Goal: Information Seeking & Learning: Learn about a topic

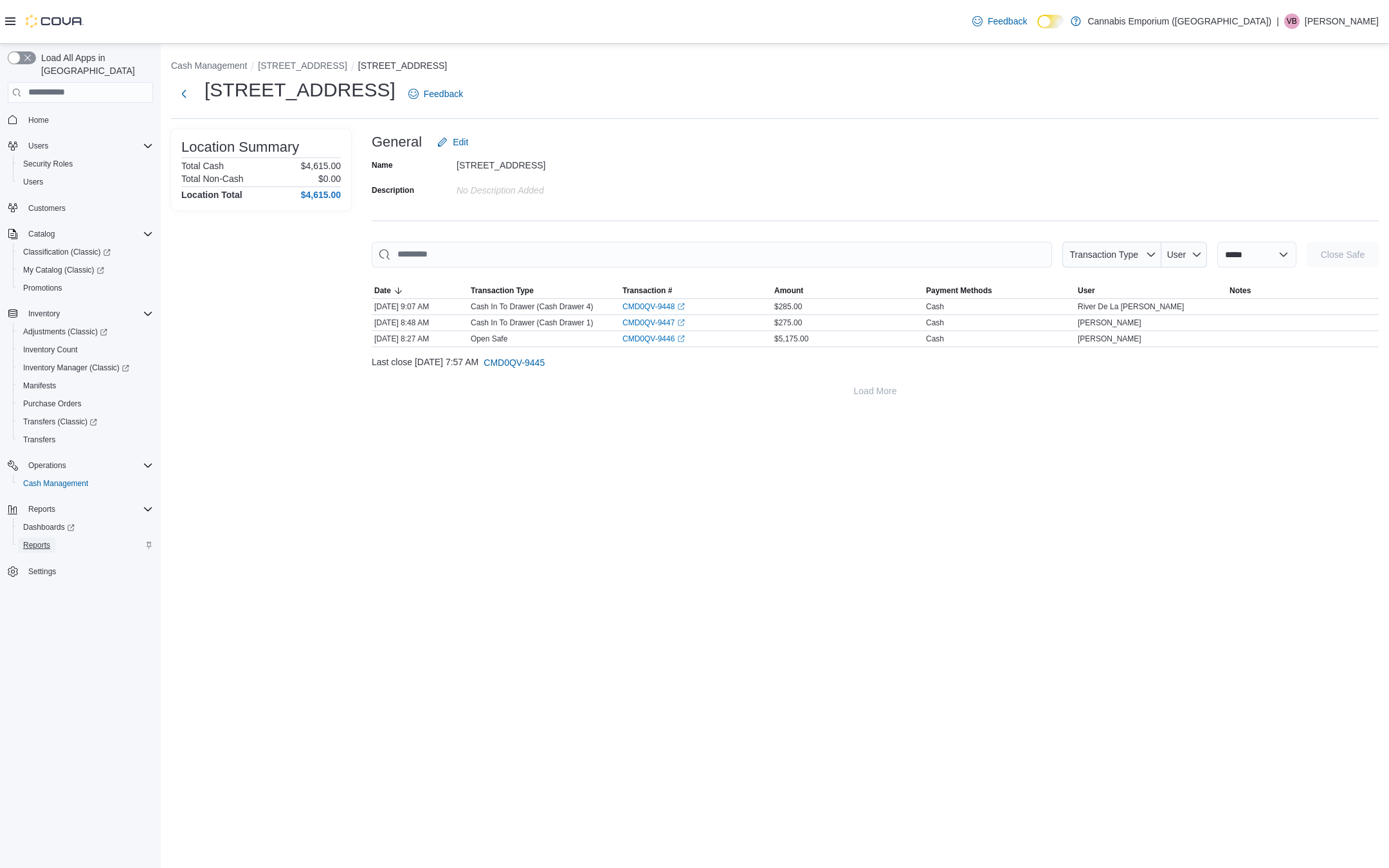
click at [44, 540] on span "Reports" at bounding box center [36, 545] width 27 height 10
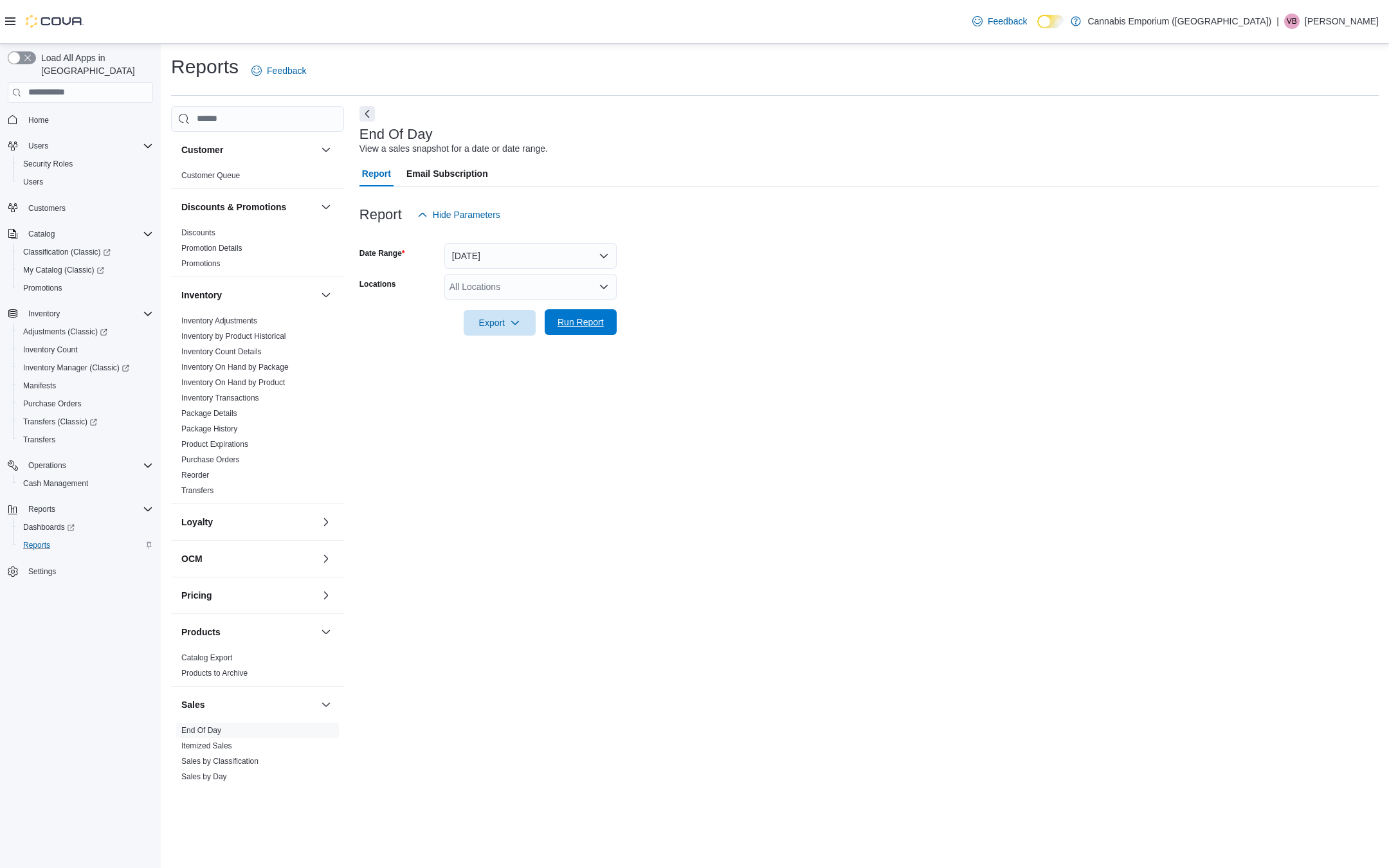
click at [580, 325] on span "Run Report" at bounding box center [581, 322] width 46 height 13
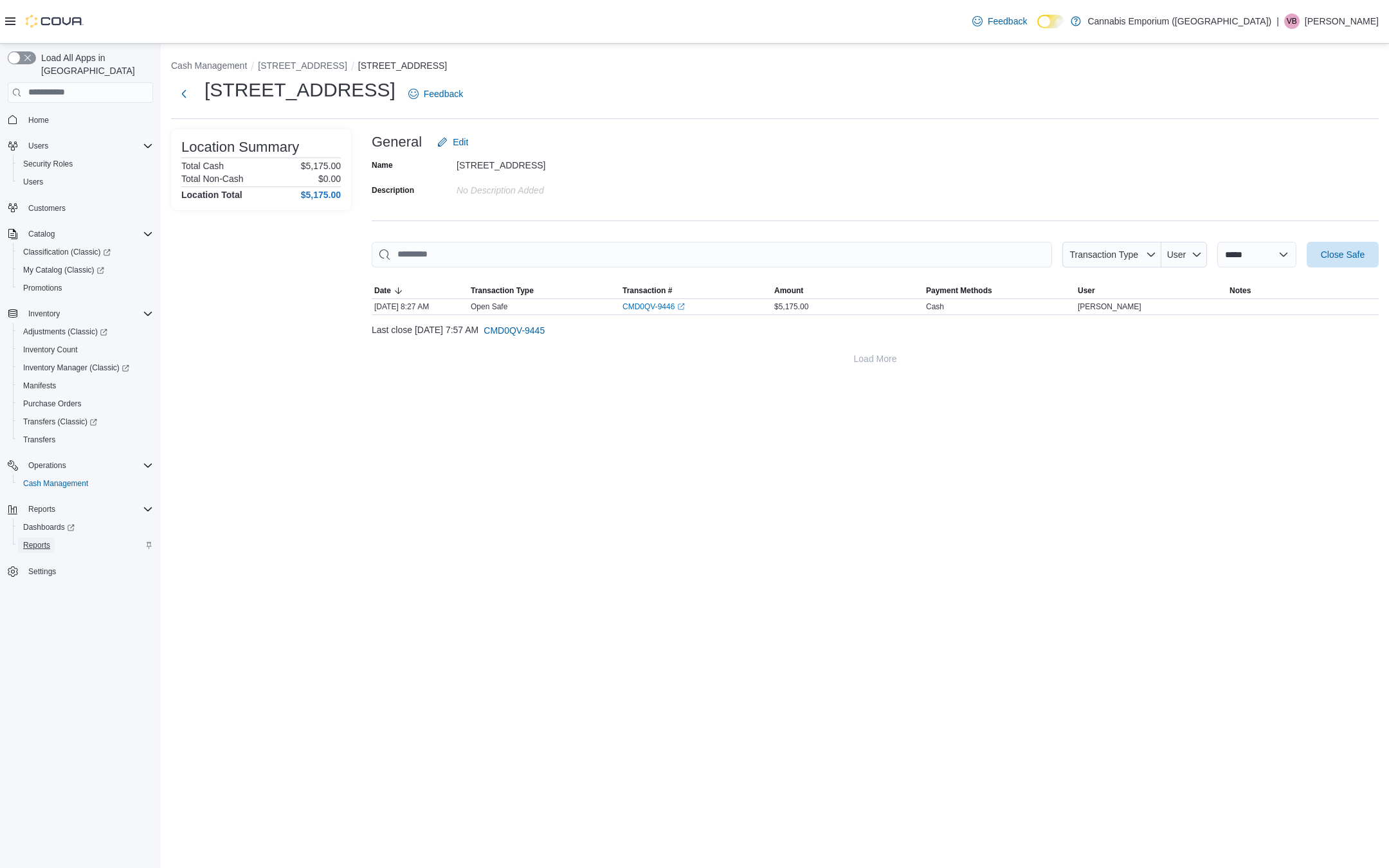
click at [50, 540] on span "Reports" at bounding box center [36, 545] width 27 height 10
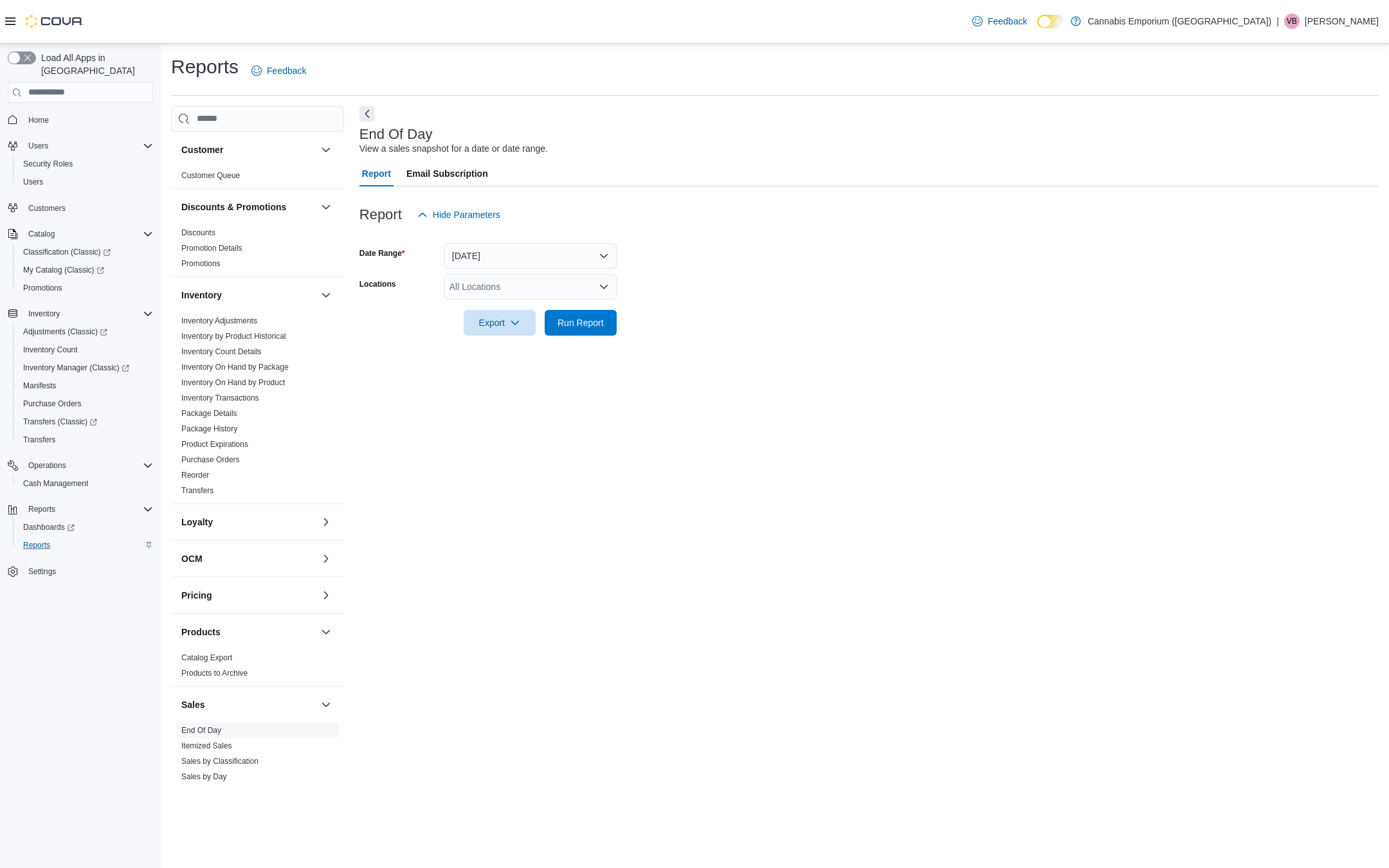
click at [581, 337] on div at bounding box center [869, 344] width 1019 height 16
click at [586, 323] on span "Run Report" at bounding box center [581, 322] width 46 height 13
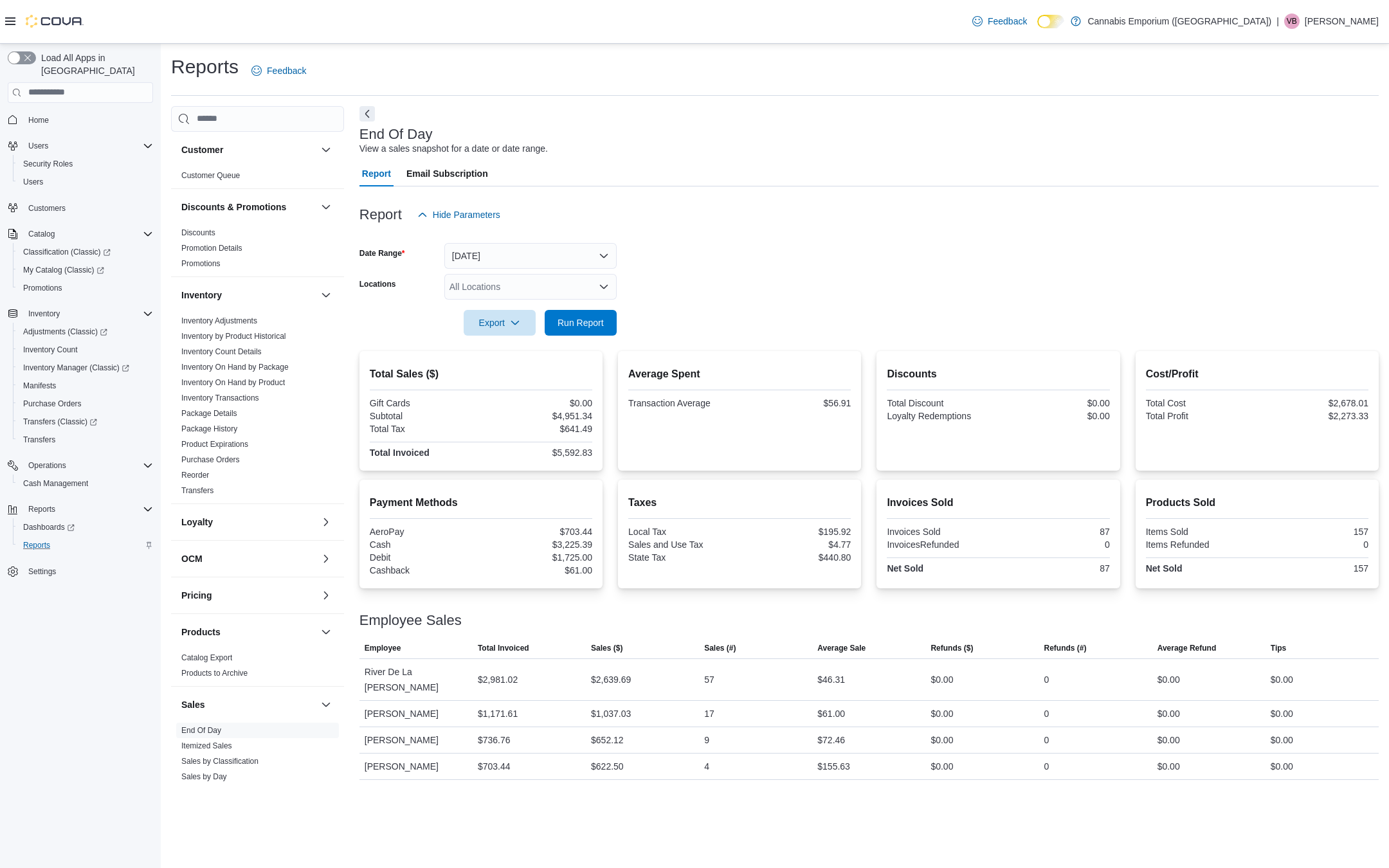
click at [718, 235] on div at bounding box center [869, 235] width 1019 height 16
click at [583, 332] on span "Run Report" at bounding box center [580, 322] width 56 height 26
click at [36, 115] on span "Home" at bounding box center [39, 120] width 21 height 10
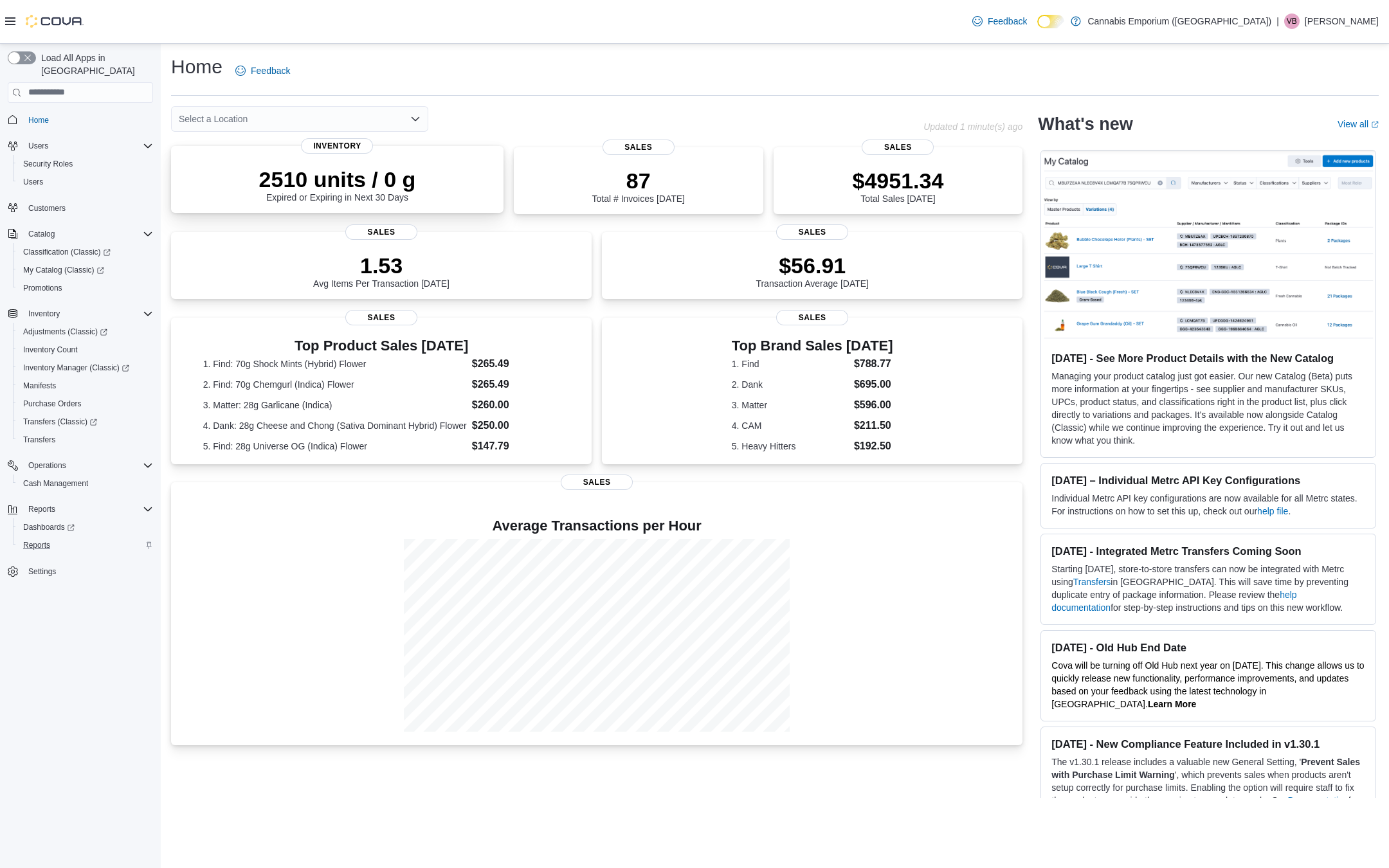
click at [256, 163] on div "2510 units / 0 g Expired or Expiring in Next 30 Days" at bounding box center [337, 182] width 312 height 41
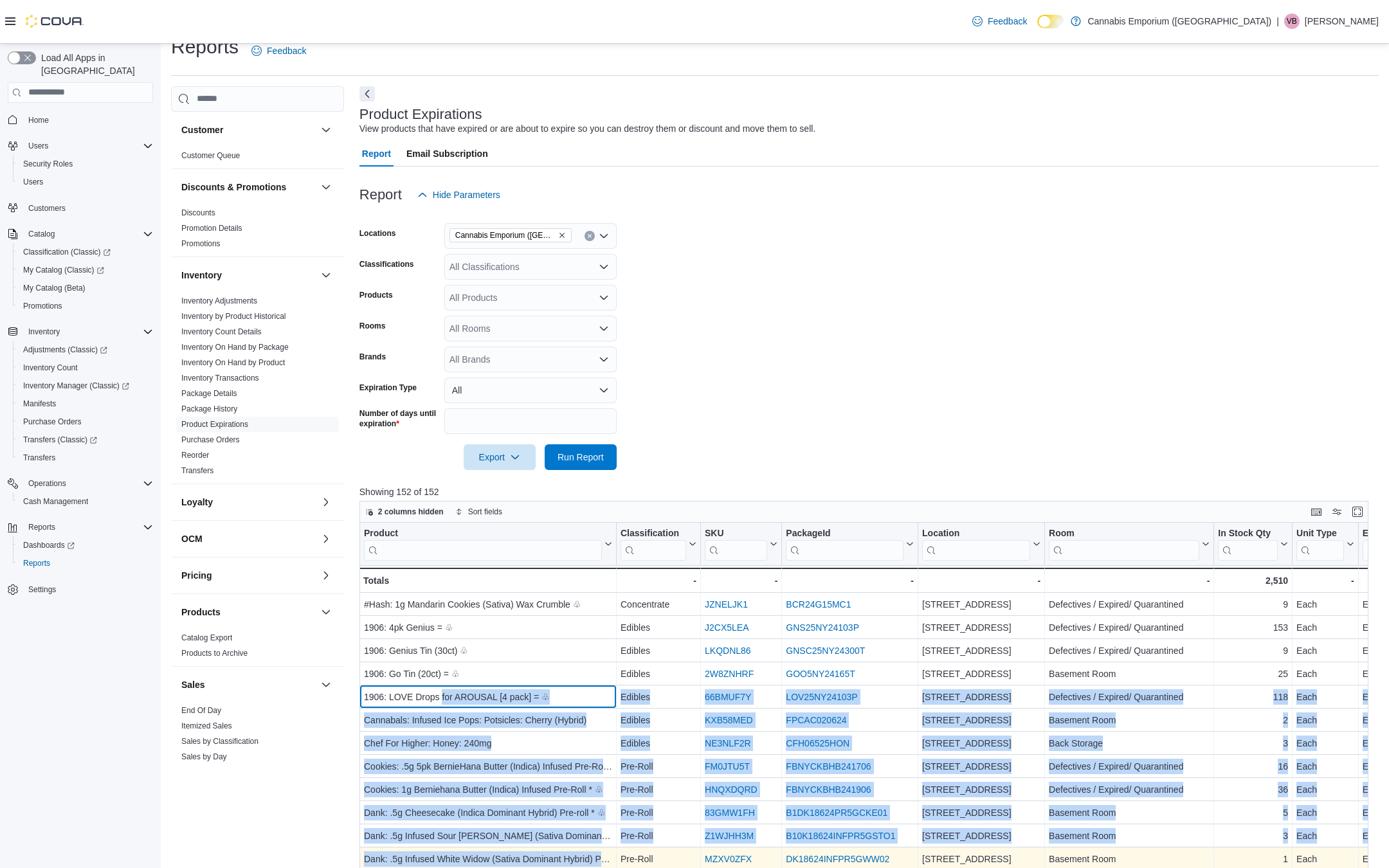
drag, startPoint x: 442, startPoint y: 723, endPoint x: 432, endPoint y: 867, distance: 144.3
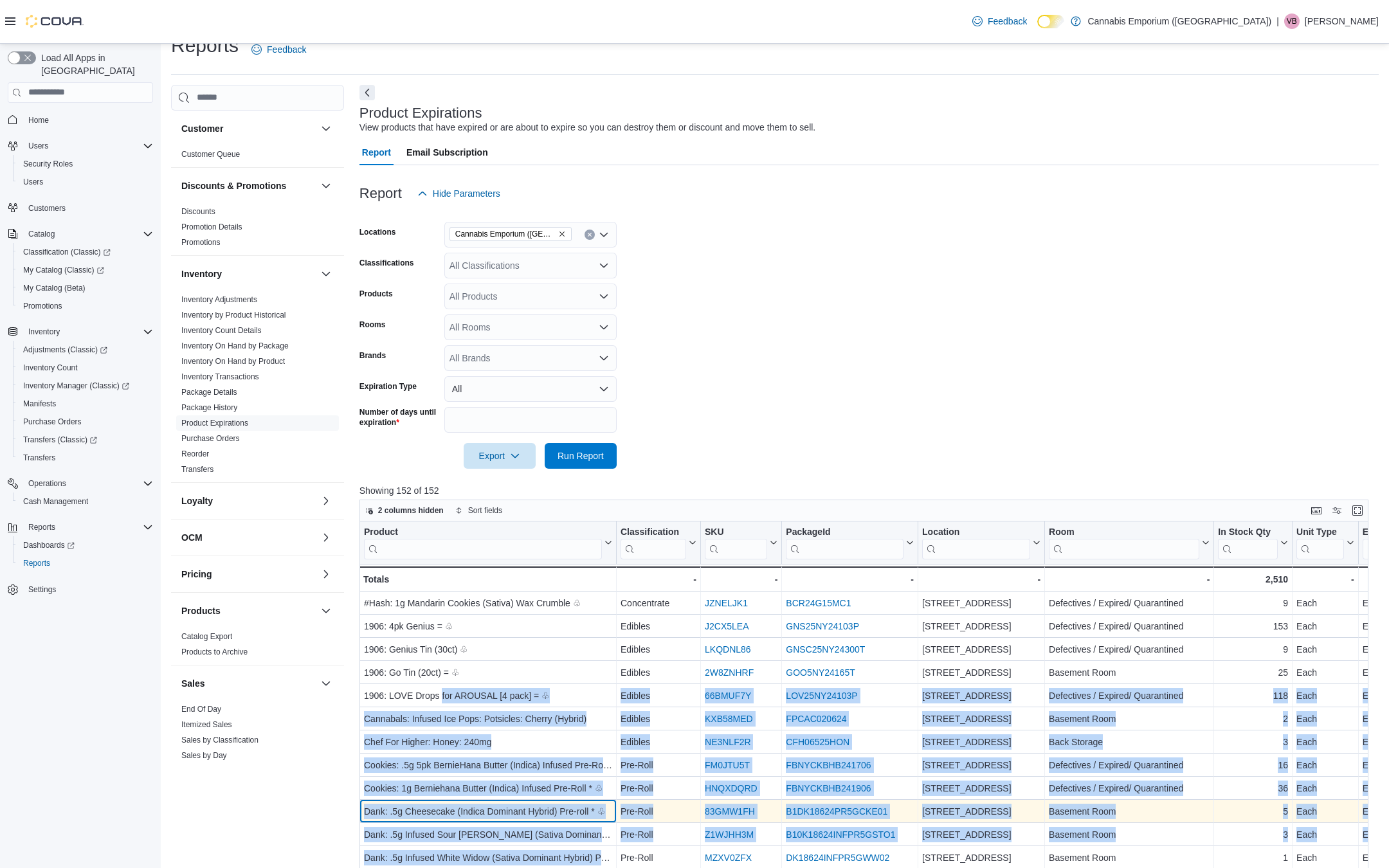
click at [482, 805] on div "Dank: .5g Cheesecake (Indica Dominant Hybrid) Pre-roll * ♧" at bounding box center [488, 812] width 248 height 16
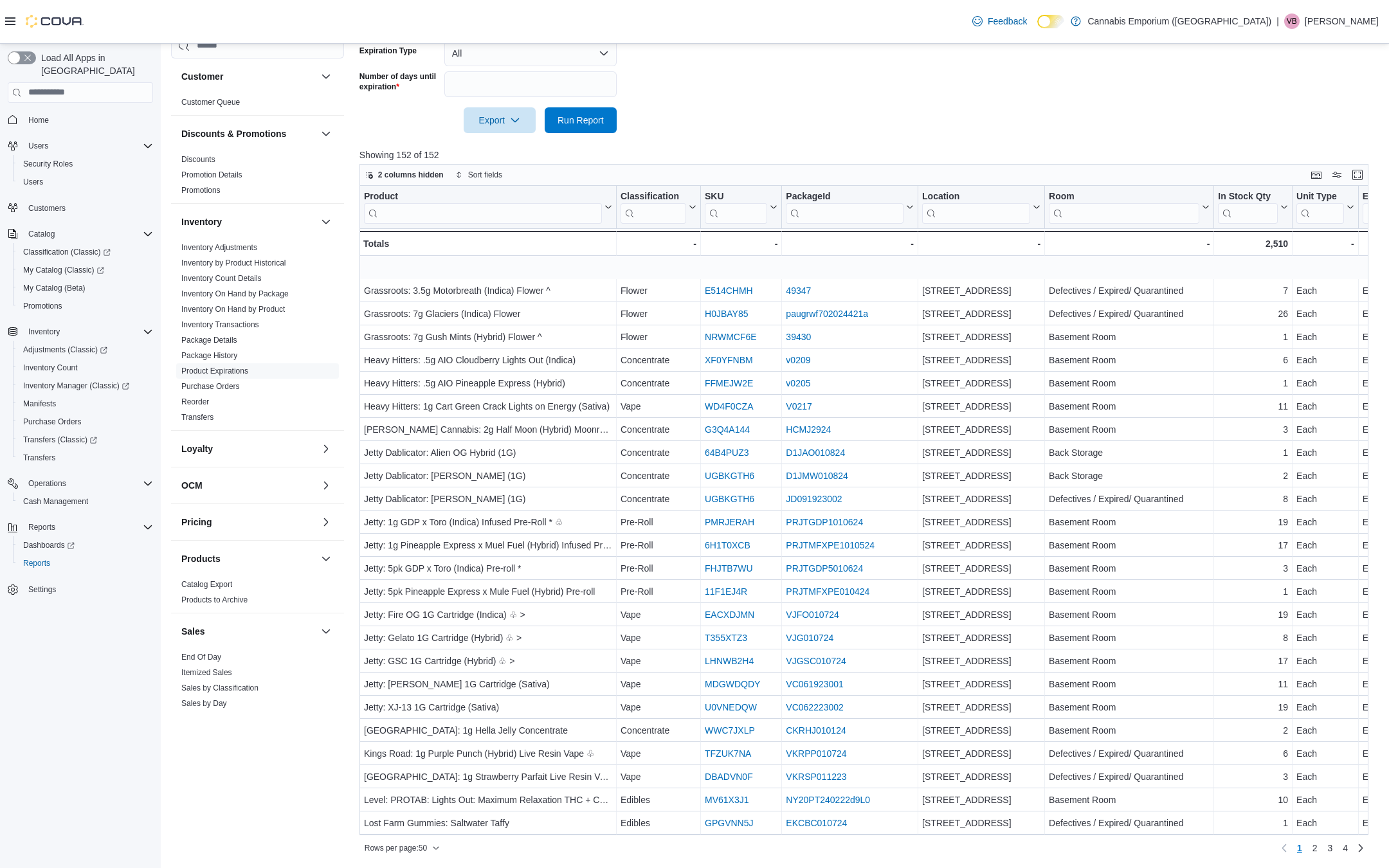
scroll to position [578, 0]
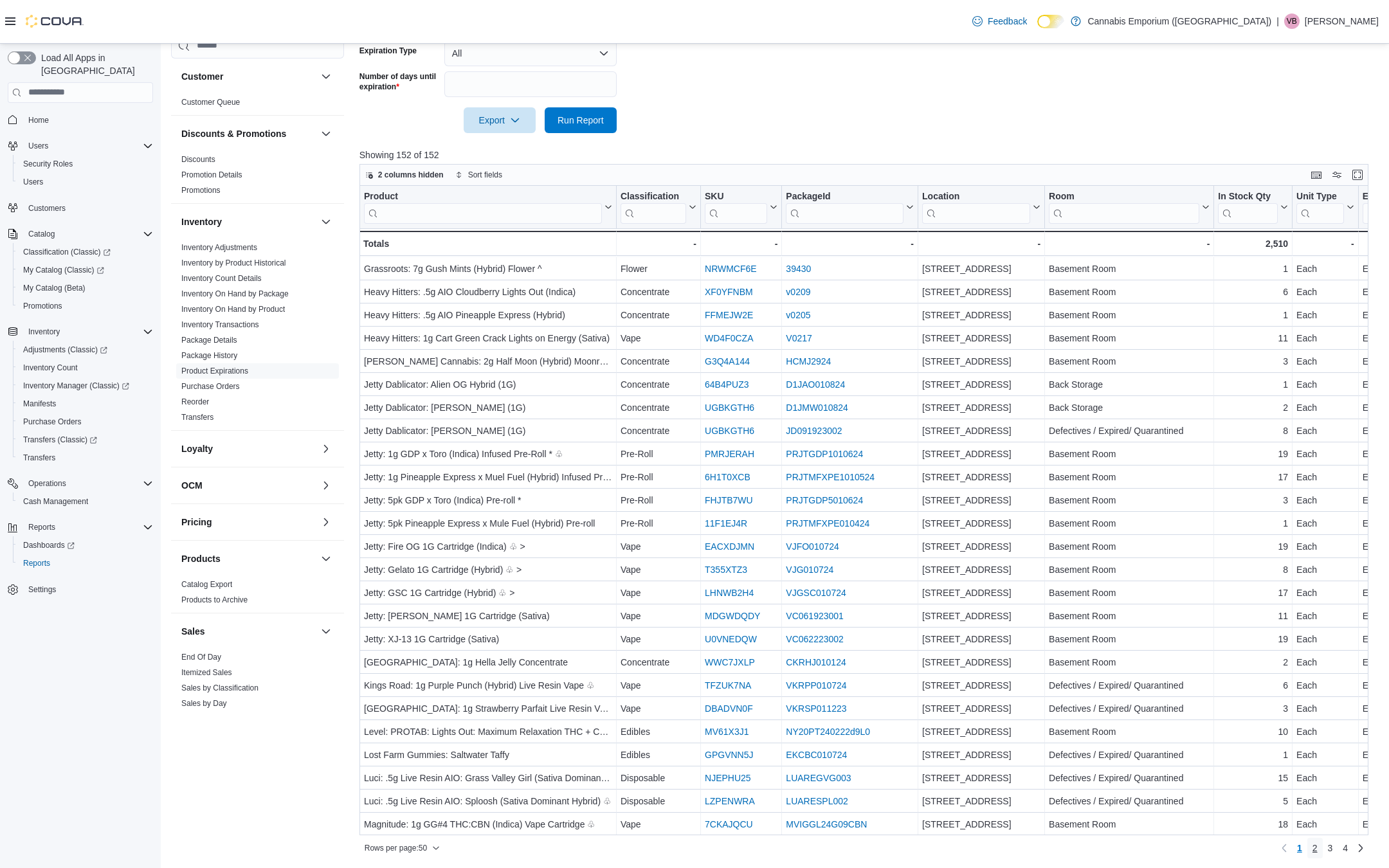
click at [1313, 847] on span "2" at bounding box center [1315, 848] width 5 height 13
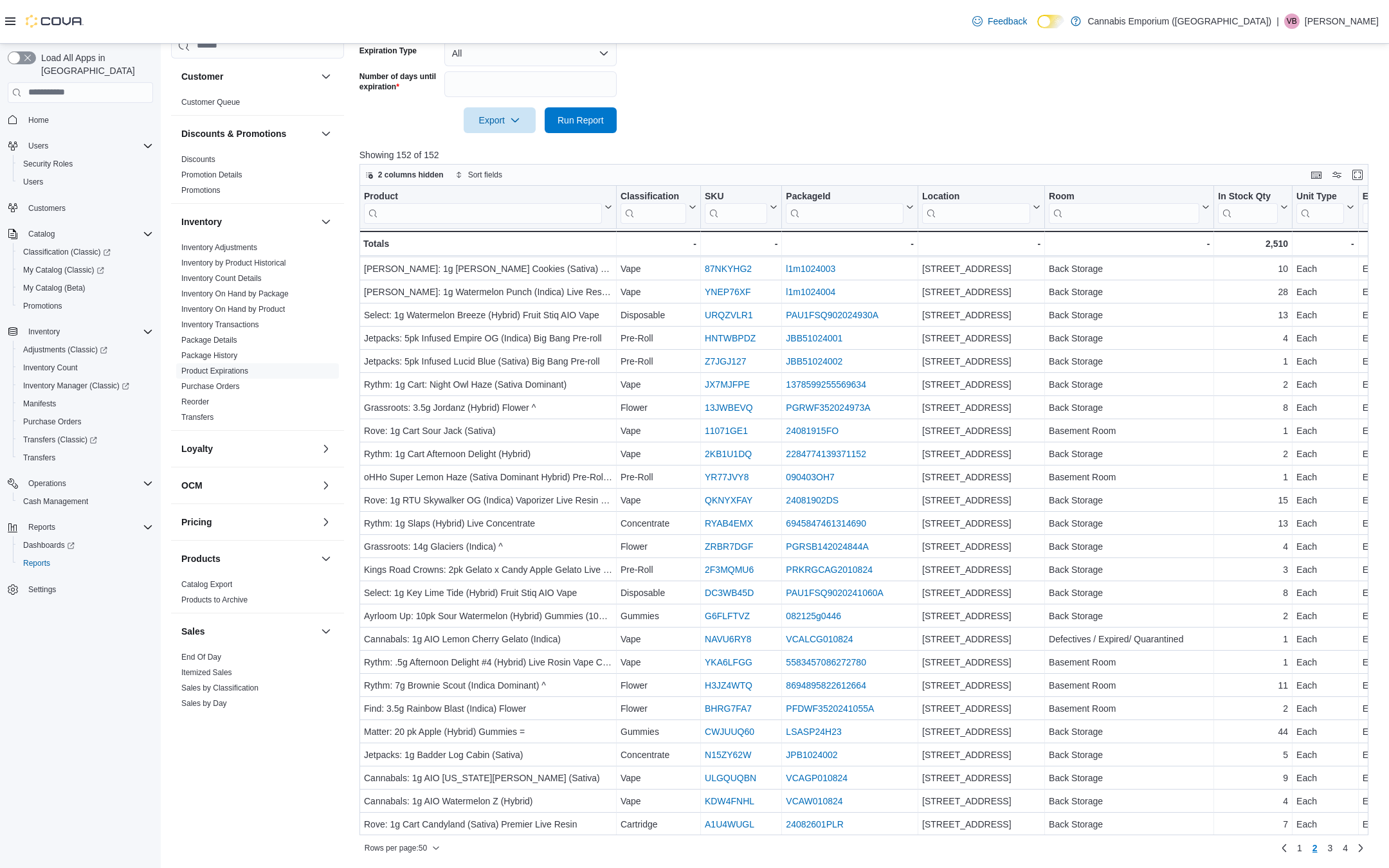
drag, startPoint x: 462, startPoint y: 760, endPoint x: 442, endPoint y: 867, distance: 108.9
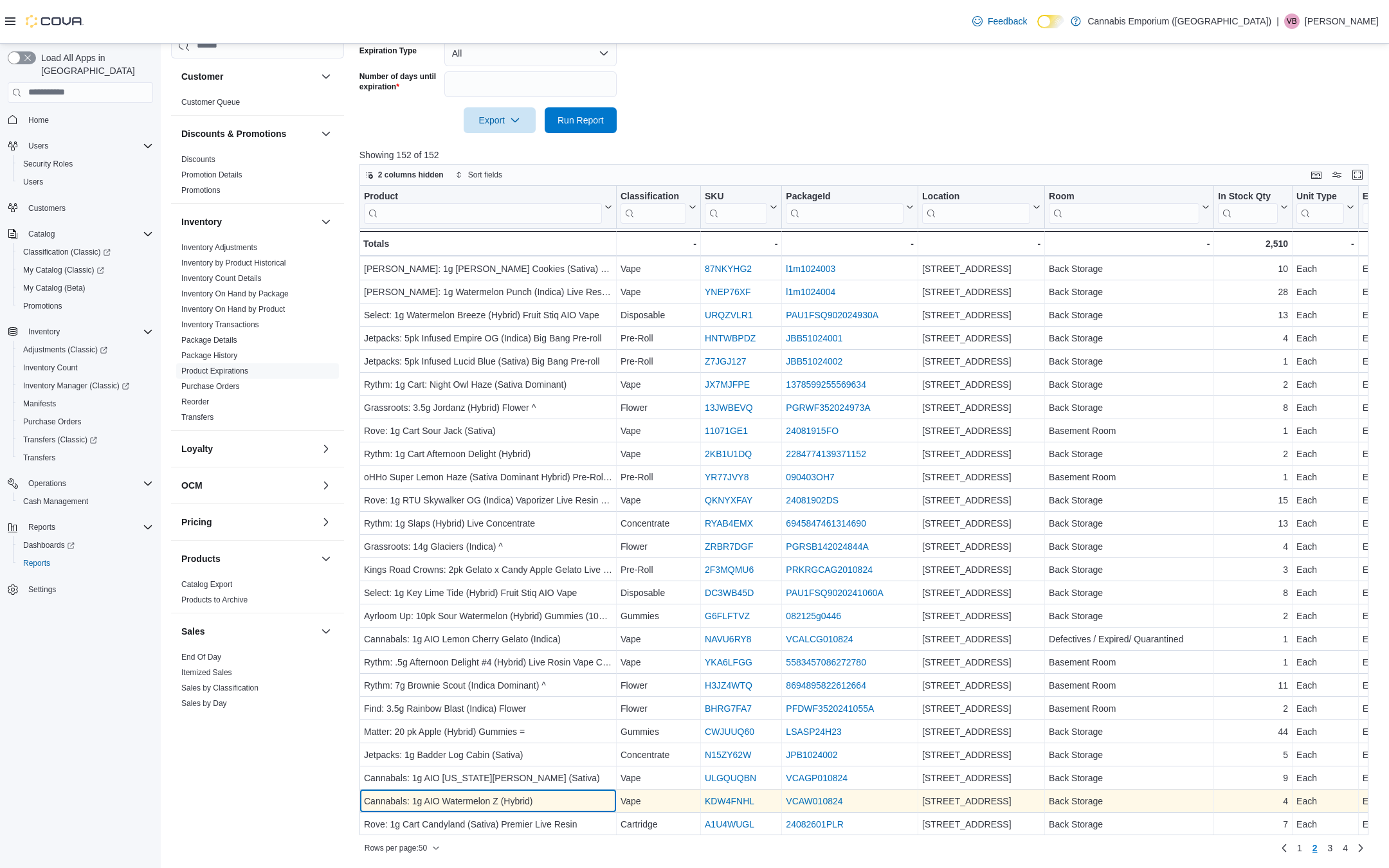
click at [473, 805] on div "Cannabals: 1g AIO Watermelon Z (Hybrid)" at bounding box center [488, 801] width 248 height 16
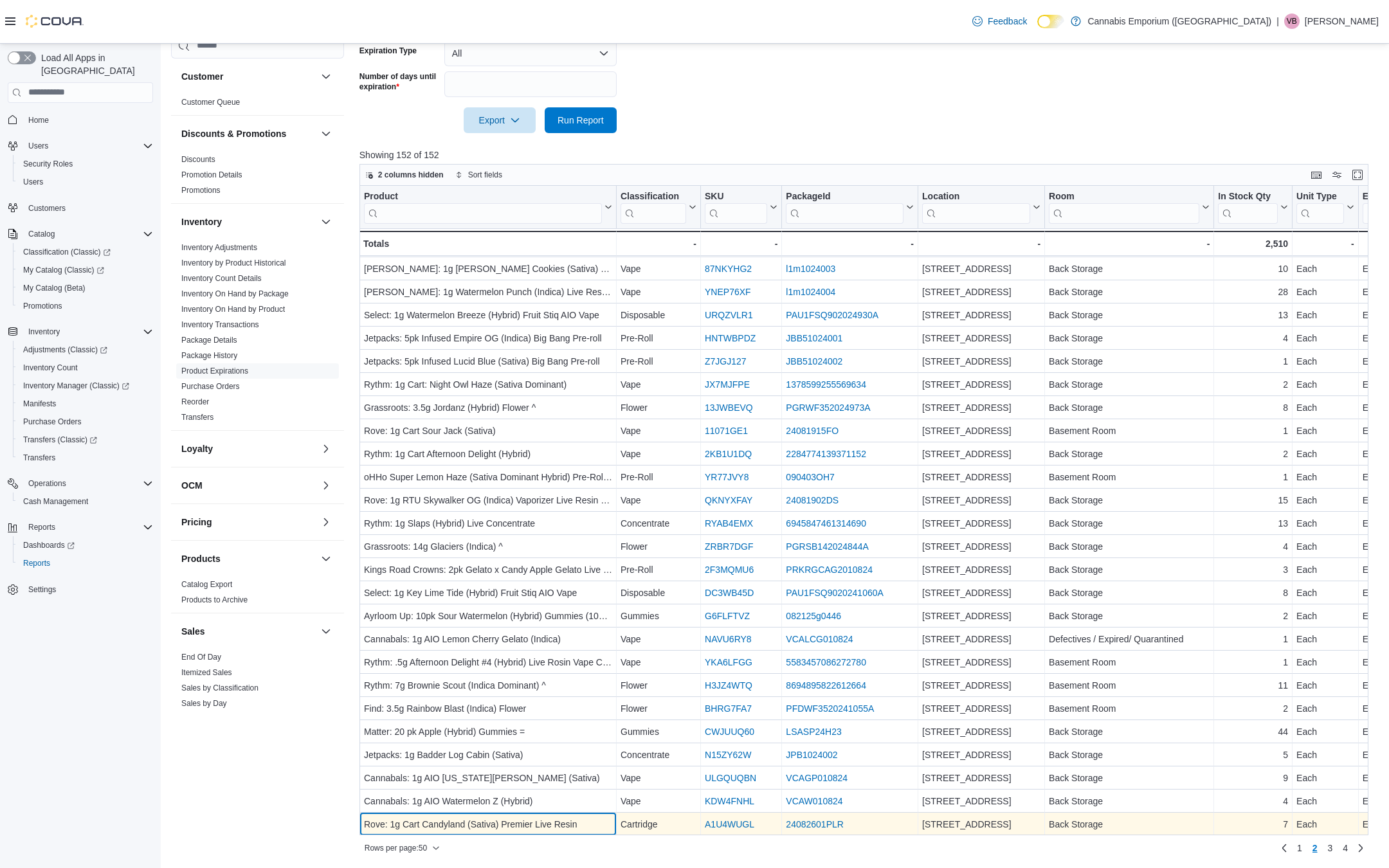
click at [467, 825] on div "Rove: 1g Cart Candyland (Sativa) Premier Live Resin" at bounding box center [488, 824] width 248 height 16
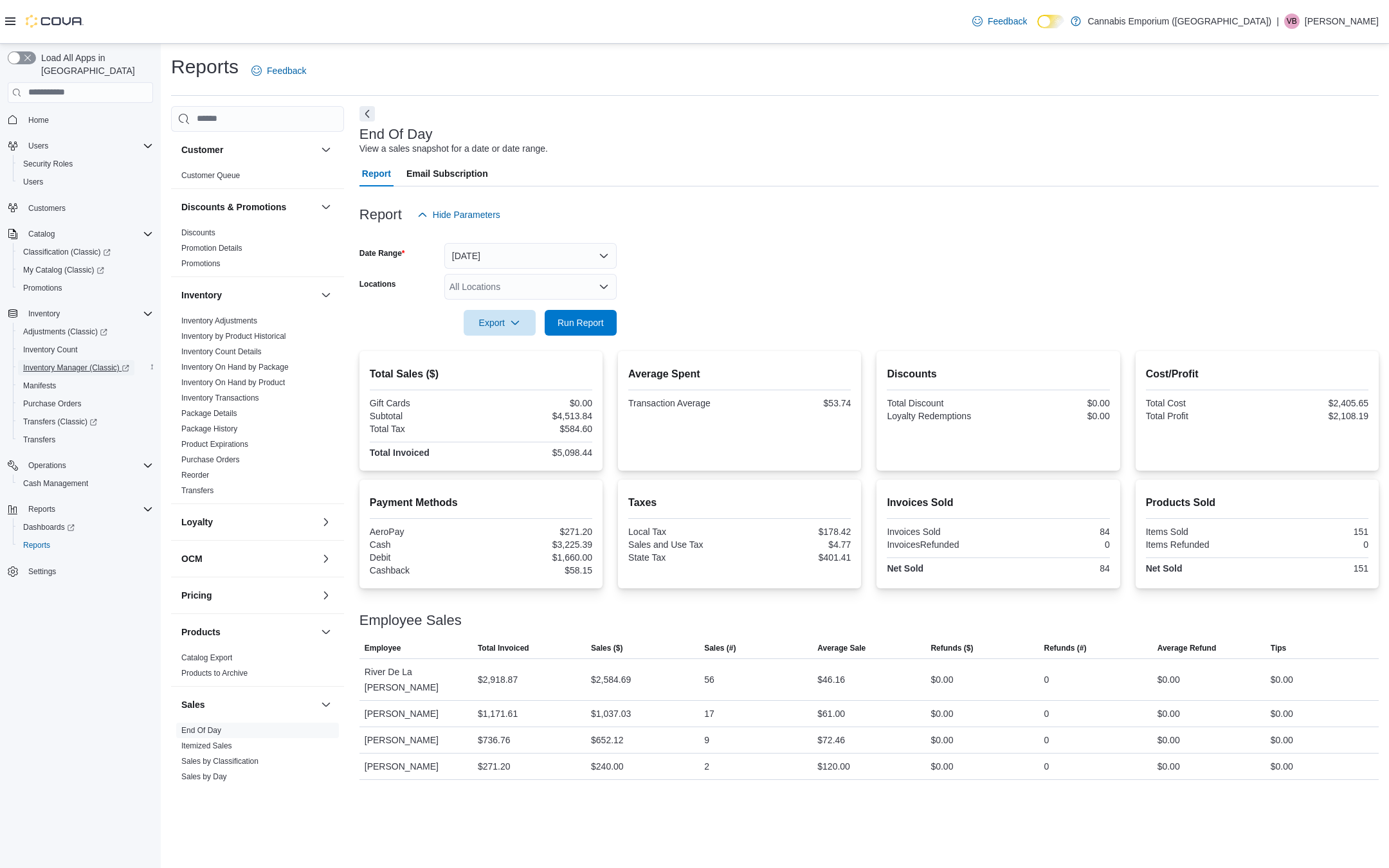
click at [106, 362] on span "Inventory Manager (Classic)" at bounding box center [76, 367] width 106 height 10
